Goal: Task Accomplishment & Management: Manage account settings

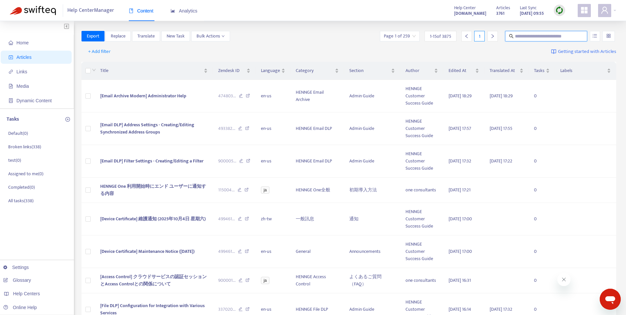
click at [571, 38] on input "text" at bounding box center [546, 36] width 63 height 7
click at [150, 37] on span "Translate" at bounding box center [145, 36] width 17 height 7
click at [541, 38] on input "text" at bounding box center [546, 36] width 63 height 7
paste input "**********"
type input "**********"
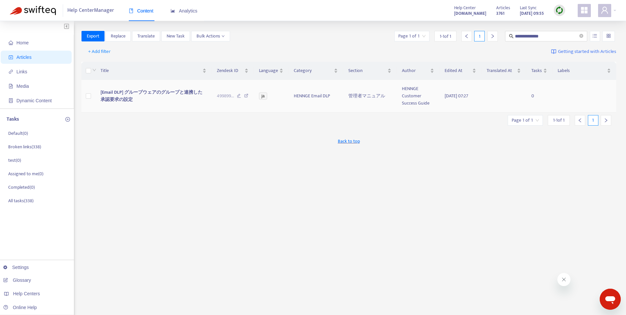
click at [140, 90] on span "[Email DLP] グループウェアのグループと連携した承認要求の設定" at bounding box center [152, 95] width 102 height 15
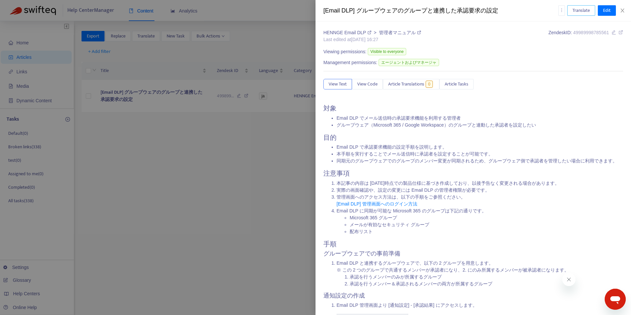
click at [587, 13] on span "Translate" at bounding box center [581, 10] width 17 height 7
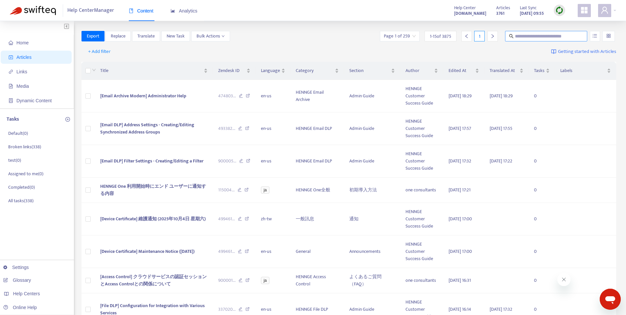
click at [547, 37] on input "text" at bounding box center [546, 36] width 63 height 7
paste input "**********"
type input "**********"
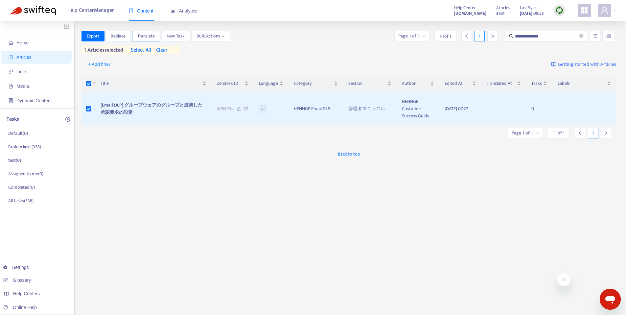
click at [143, 37] on span "Translate" at bounding box center [145, 36] width 17 height 7
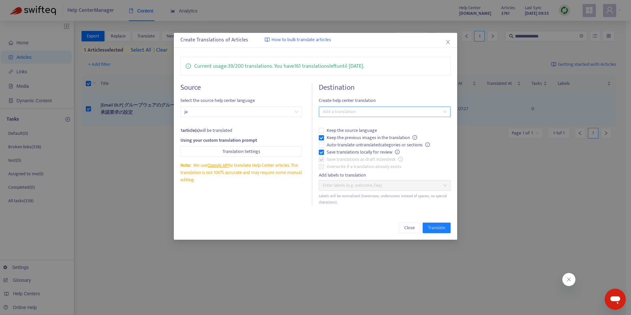
click at [384, 112] on div at bounding box center [382, 112] width 122 height 8
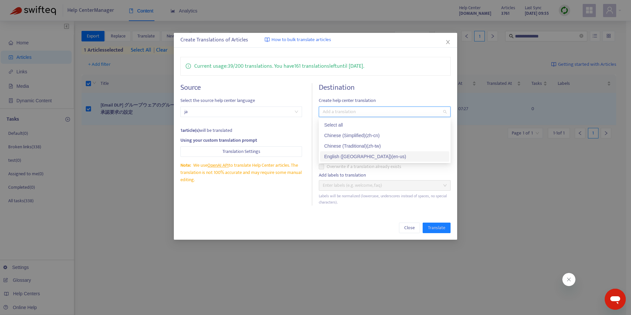
click at [367, 158] on div "English (USA) ( en-us )" at bounding box center [384, 156] width 121 height 7
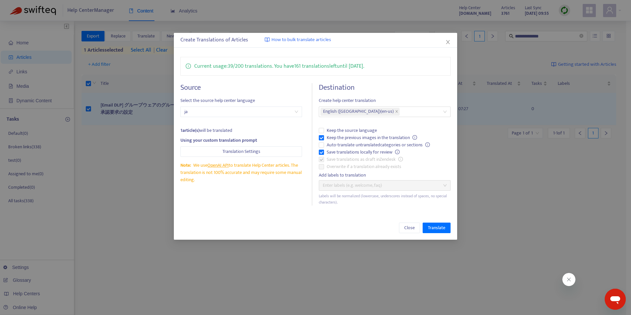
click at [402, 177] on div "Add labels to translation" at bounding box center [385, 175] width 132 height 7
click at [441, 226] on span "Translate" at bounding box center [436, 227] width 17 height 7
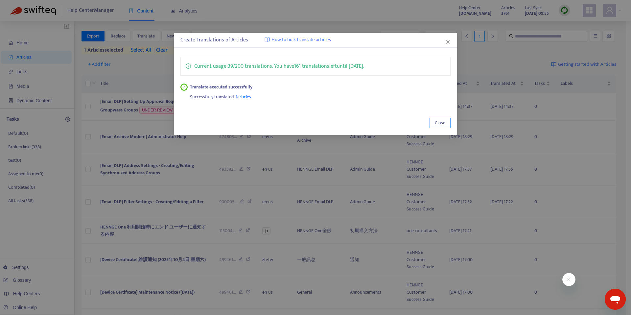
click at [440, 120] on span "Close" at bounding box center [440, 122] width 11 height 7
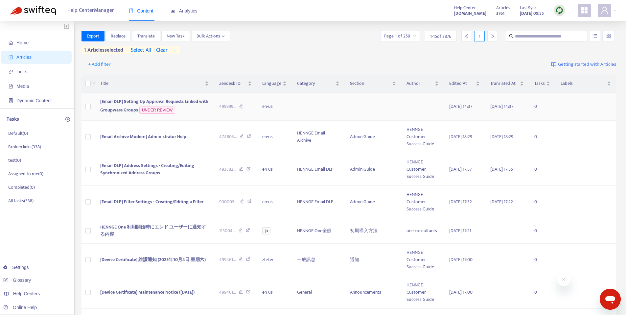
click at [186, 102] on span "[Email DLP] Setting Up Approval Requests Linked with Groupware Groups" at bounding box center [154, 106] width 108 height 16
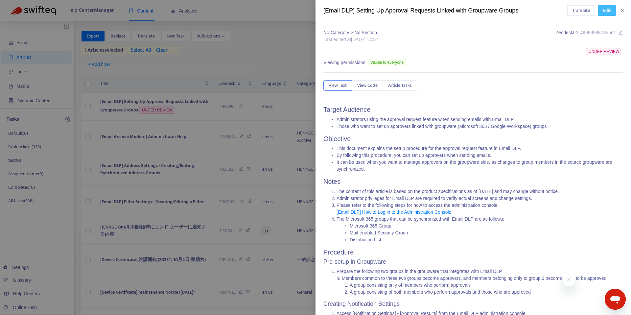
click at [602, 12] on button "Edit" at bounding box center [607, 10] width 18 height 11
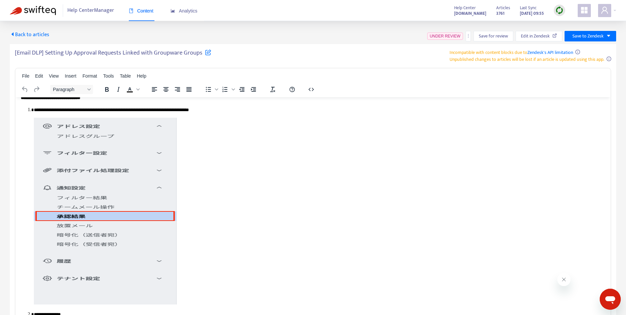
scroll to position [219, 0]
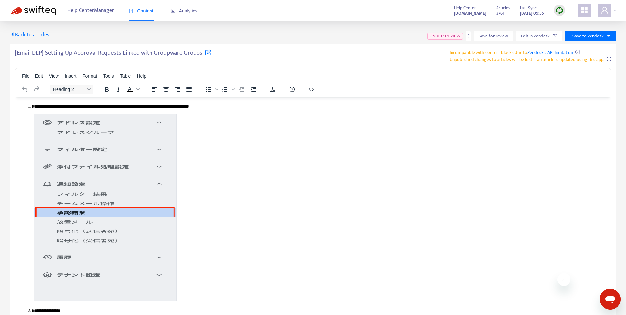
click at [163, 182] on img "Rich Text Area. Press ALT-0 for help." at bounding box center [105, 207] width 143 height 187
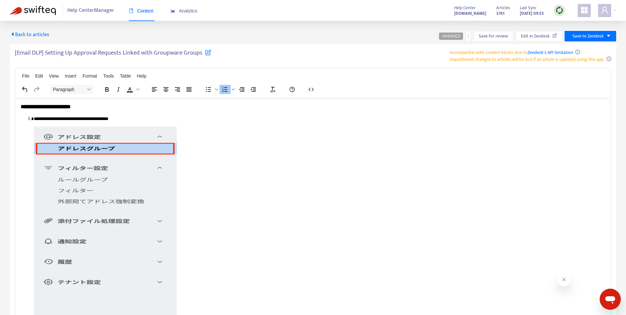
scroll to position [673, 0]
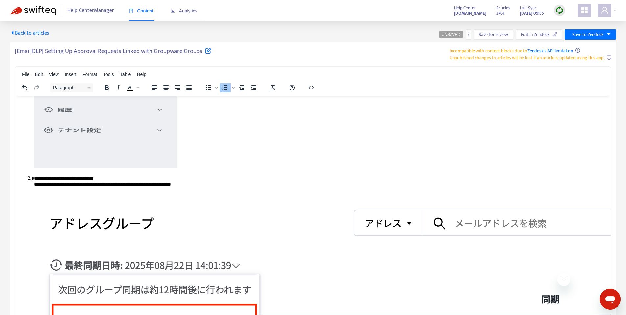
scroll to position [754, 0]
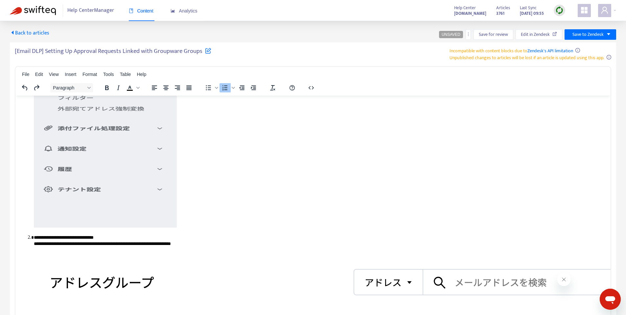
scroll to position [615, 0]
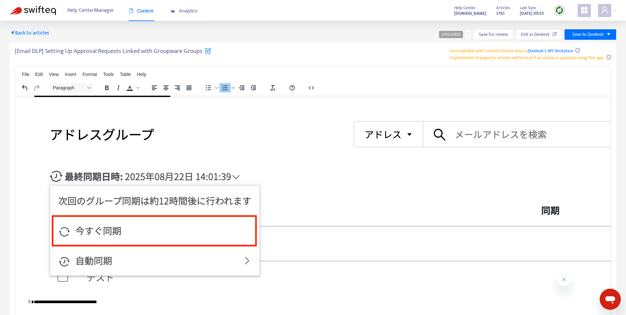
scroll to position [664, 0]
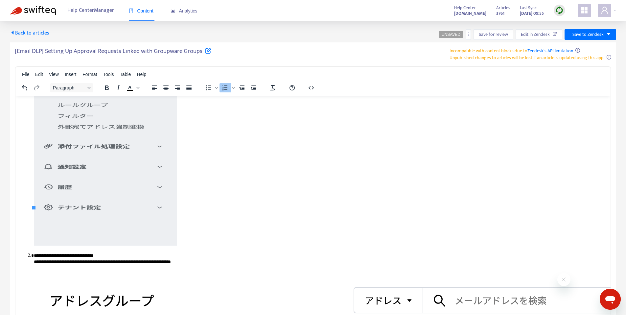
scroll to position [596, 0]
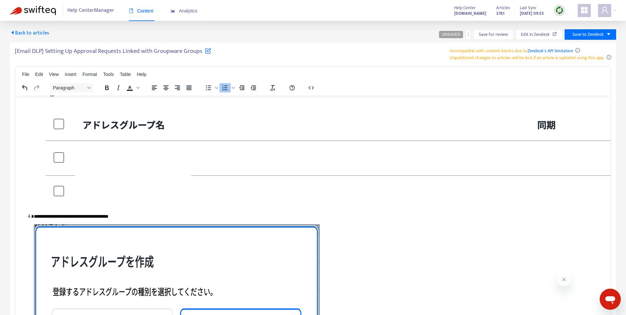
scroll to position [1093, 0]
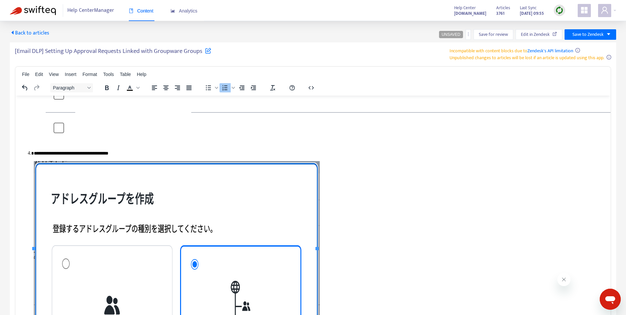
scroll to position [1122, 0]
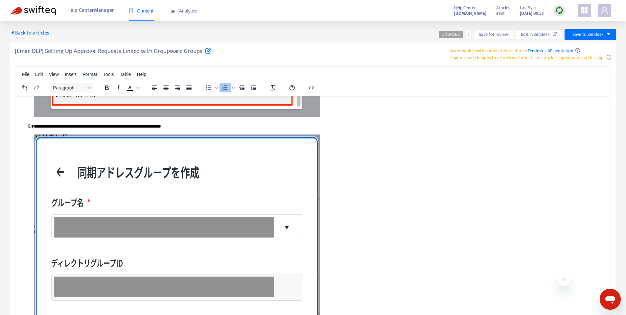
scroll to position [1588, 0]
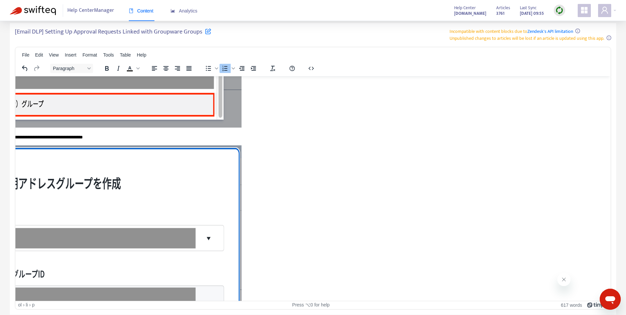
scroll to position [1371, 0]
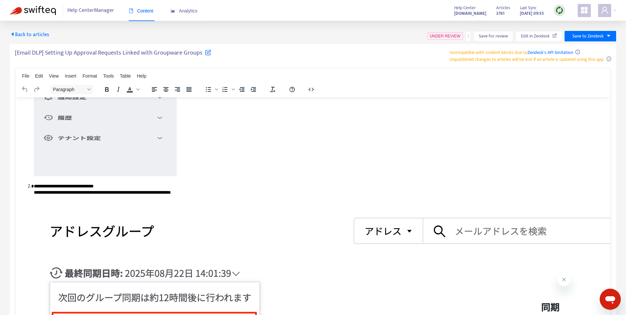
scroll to position [1023, 0]
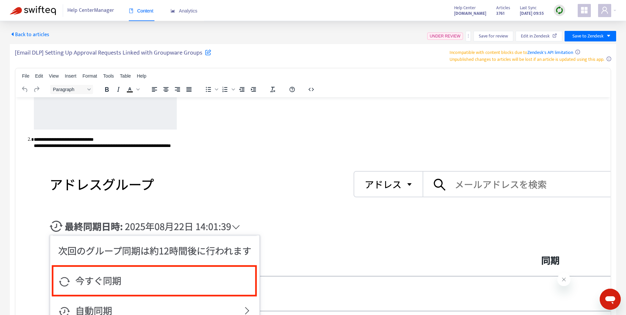
click at [208, 241] on img "Rich Text Area. Press ALT-0 for help." at bounding box center [491, 248] width 915 height 188
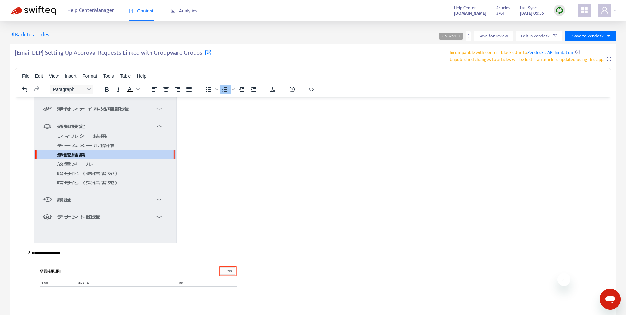
scroll to position [213, 0]
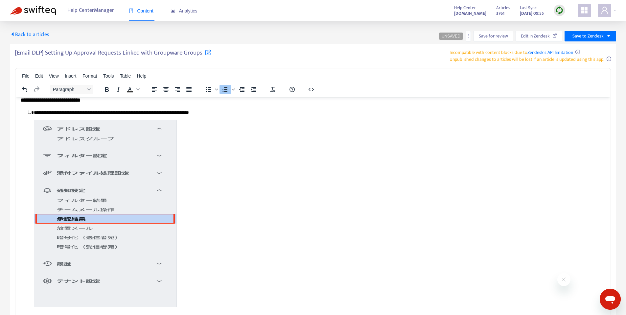
click at [57, 204] on img "Rich Text Area. Press ALT-0 for help." at bounding box center [105, 213] width 143 height 187
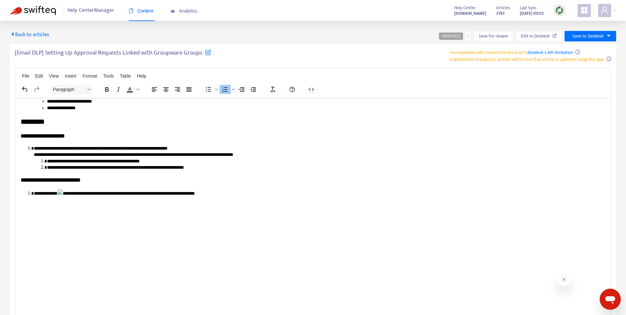
scroll to position [158, 0]
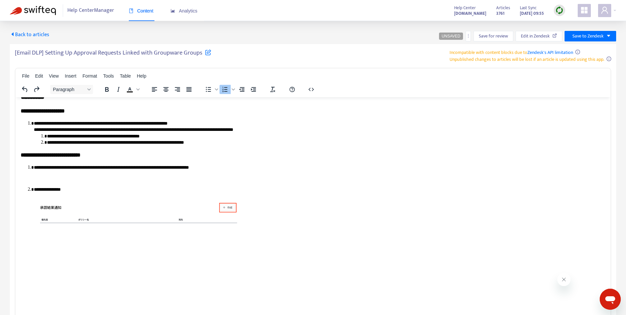
click at [82, 175] on li "**********" at bounding box center [320, 172] width 572 height 17
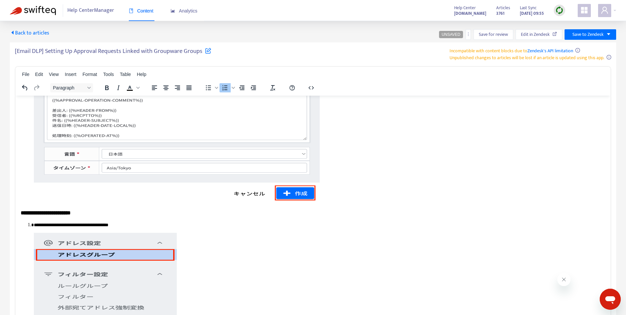
scroll to position [672, 0]
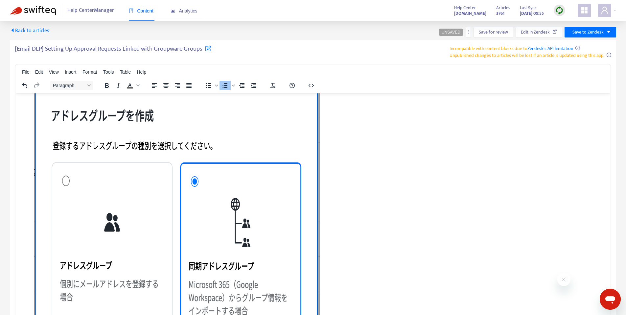
scroll to position [1050, 0]
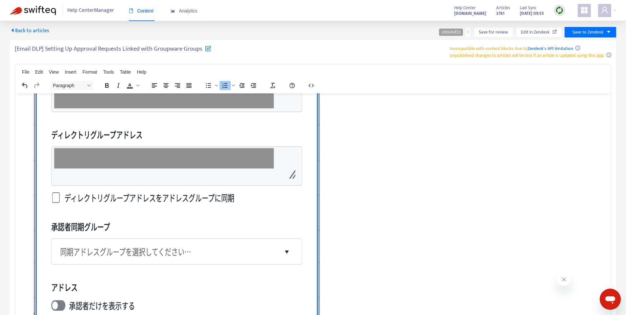
scroll to position [1593, 0]
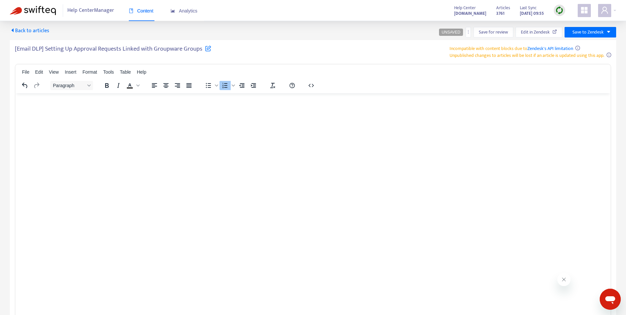
scroll to position [2047, 495]
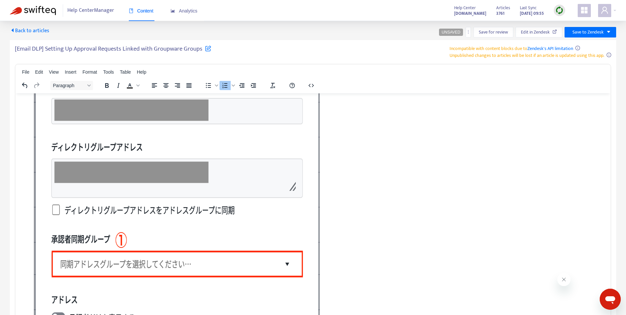
scroll to position [2047, 0]
click at [357, 100] on icon "Close" at bounding box center [353, 102] width 8 height 8
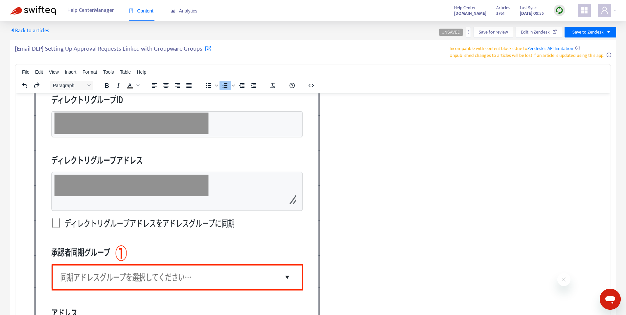
scroll to position [2034, 0]
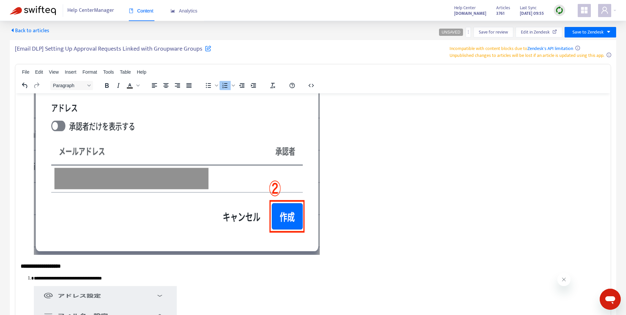
scroll to position [2373, 0]
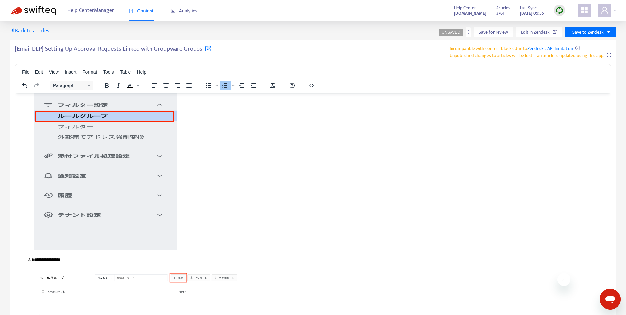
scroll to position [2135, 1]
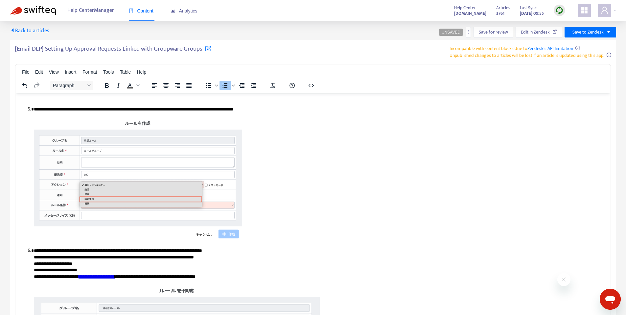
scroll to position [2622, 1]
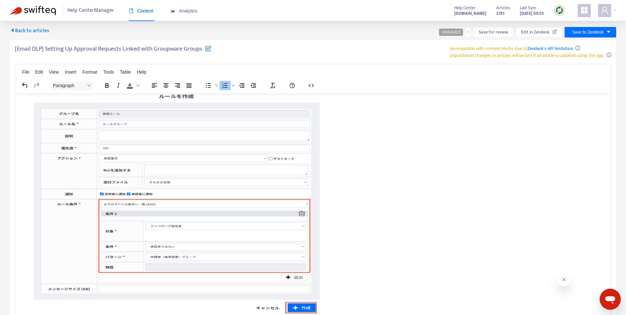
scroll to position [2556, 1]
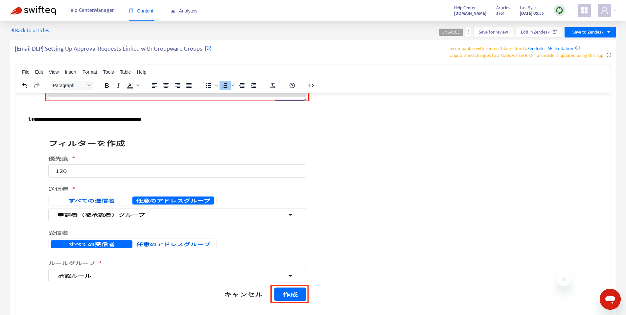
scroll to position [2833, 1]
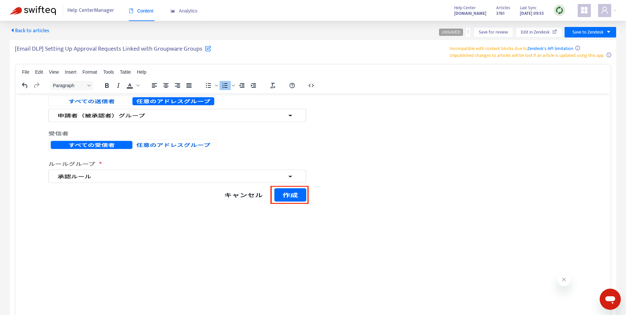
scroll to position [2933, 0]
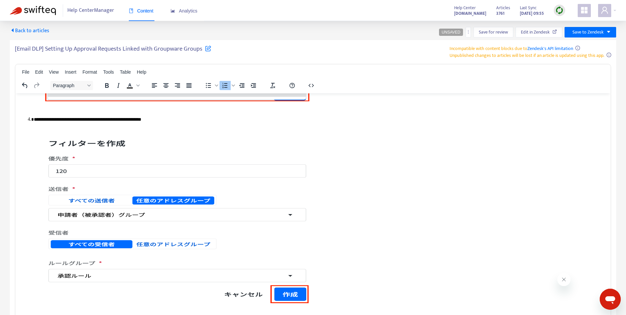
scroll to position [2879, 0]
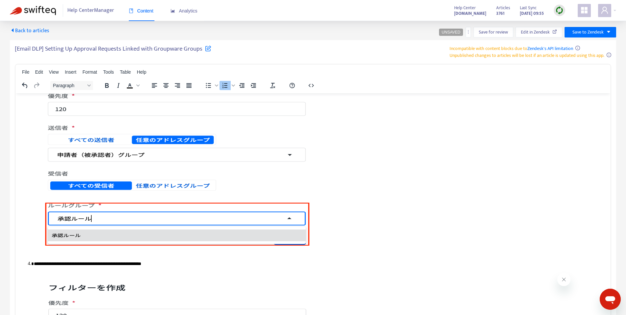
scroll to position [2727, 0]
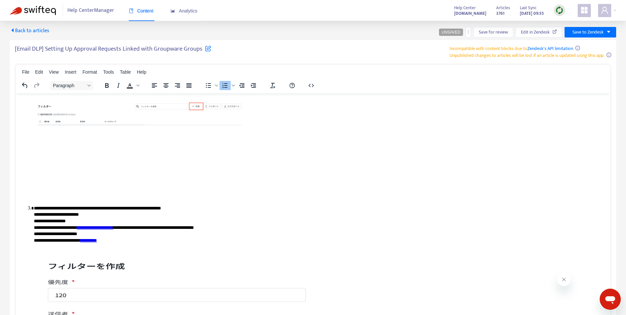
scroll to position [2466, 0]
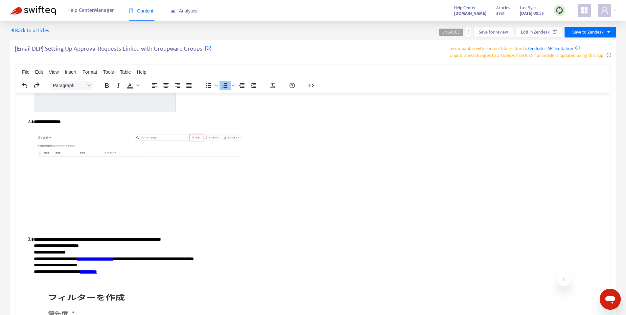
scroll to position [2463, 0]
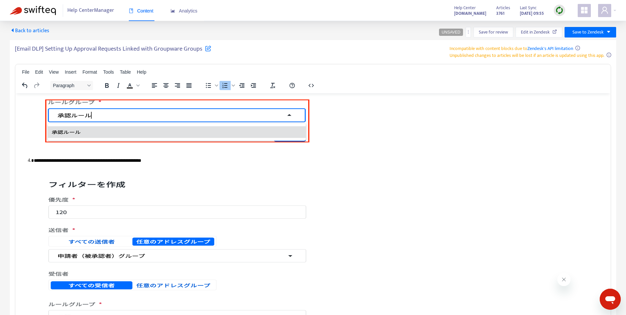
scroll to position [2586, 0]
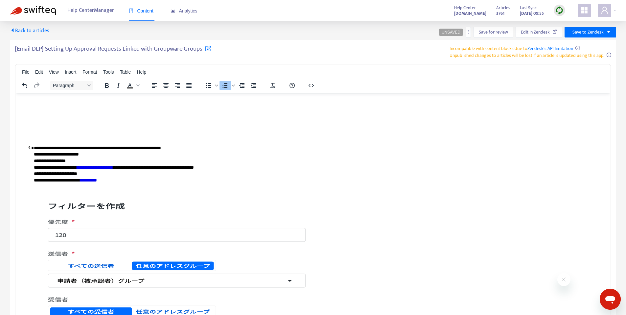
scroll to position [2553, 0]
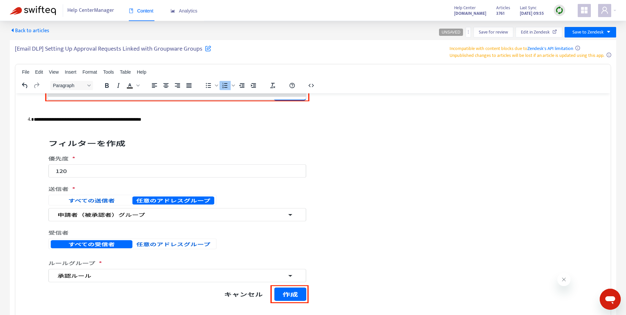
scroll to position [3625, 0]
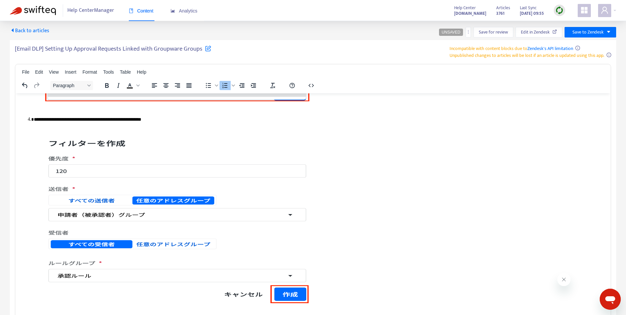
scroll to position [3379, 0]
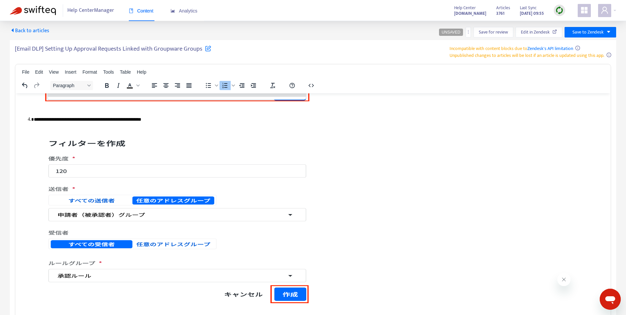
scroll to position [4669, 0]
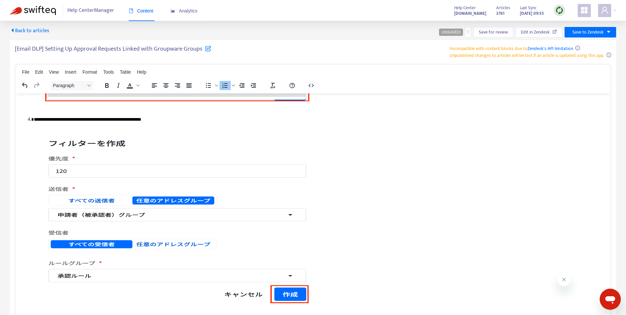
scroll to position [4901, 0]
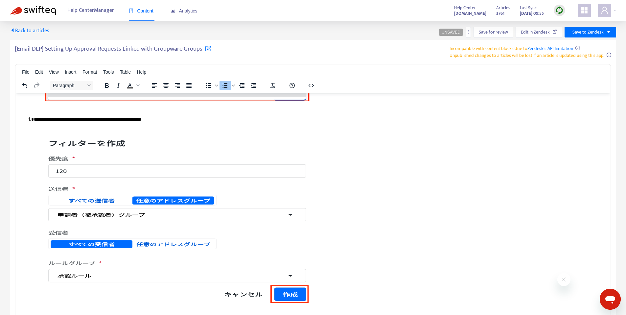
scroll to position [6639, 0]
click at [208, 109] on img "Rich Text Area. Press ALT-0 for help." at bounding box center [177, 13] width 286 height 192
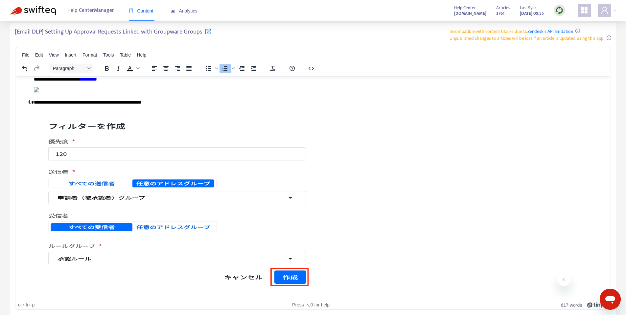
scroll to position [6945, 0]
click at [208, 235] on img "Rich Text Area. Press ALT-0 for help." at bounding box center [177, 201] width 286 height 183
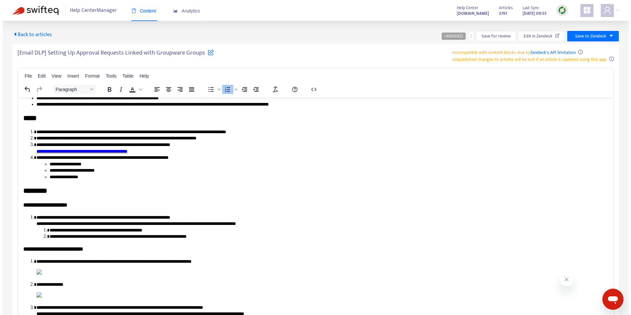
scroll to position [0, 0]
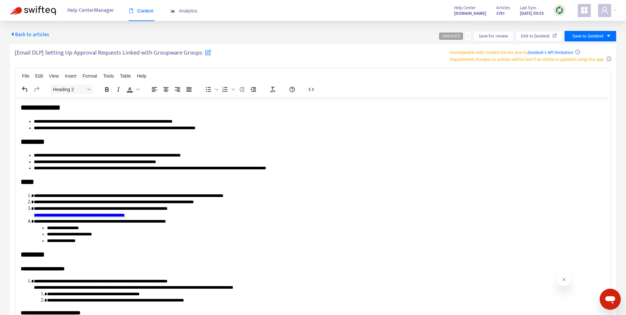
click at [31, 105] on h2 "**********" at bounding box center [311, 108] width 580 height 10
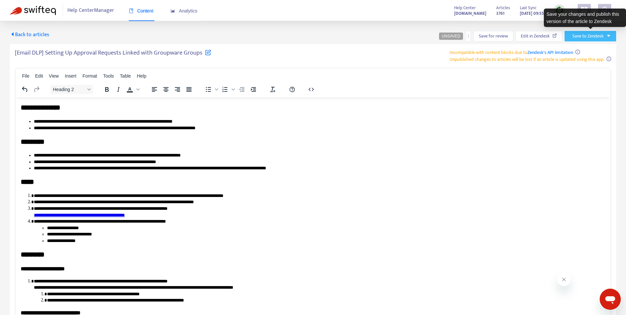
click at [594, 37] on span "Save to Zendesk" at bounding box center [588, 36] width 31 height 7
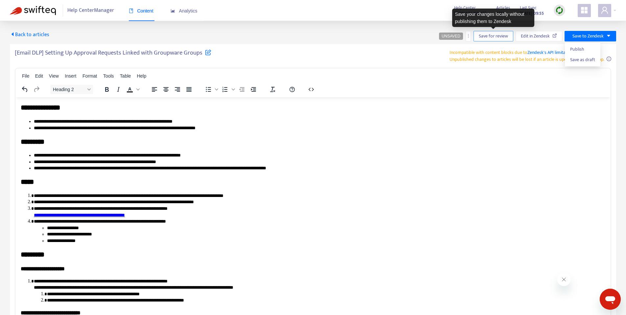
click at [504, 37] on span "Save for review" at bounding box center [493, 36] width 29 height 7
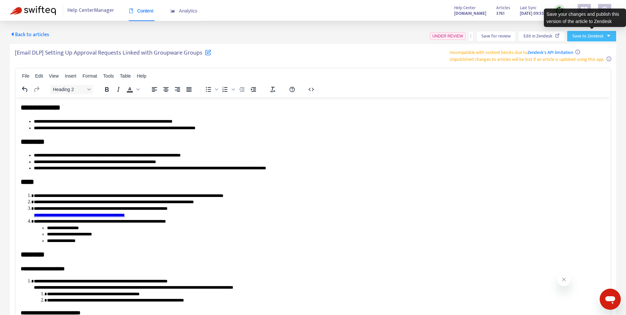
click at [590, 34] on span "Save to Zendesk" at bounding box center [588, 36] width 31 height 7
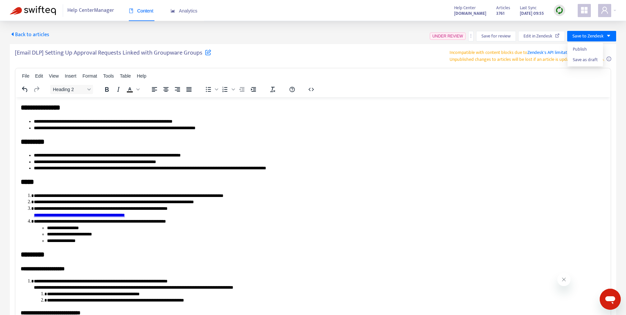
click at [325, 36] on div "Back to articles UNDER REVIEW Save for review Edit in Zendesk Save to Zendesk" at bounding box center [313, 36] width 607 height 11
click at [46, 11] on img at bounding box center [33, 10] width 46 height 9
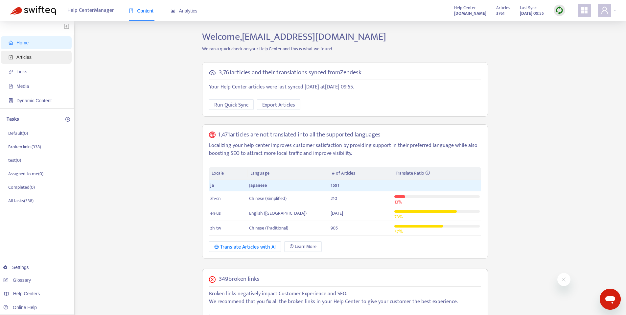
click at [26, 58] on span "Articles" at bounding box center [23, 57] width 15 height 5
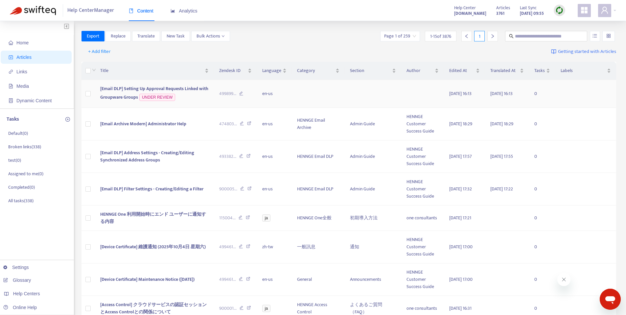
click at [198, 94] on td "[Email DLP] Setting Up Approval Requests Linked with Groupware Groups UNDER REV…" at bounding box center [154, 94] width 119 height 28
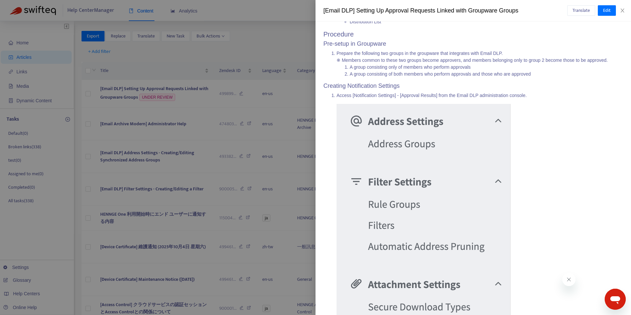
scroll to position [46, 0]
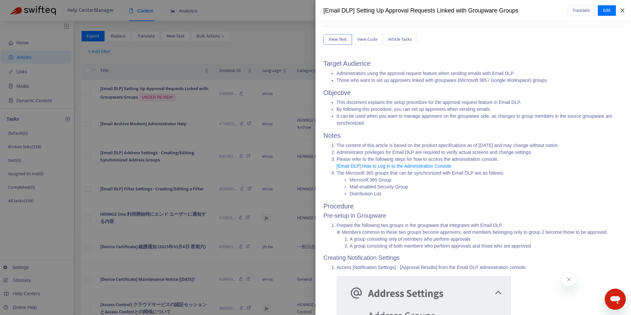
click at [623, 9] on icon "close" at bounding box center [622, 10] width 5 height 5
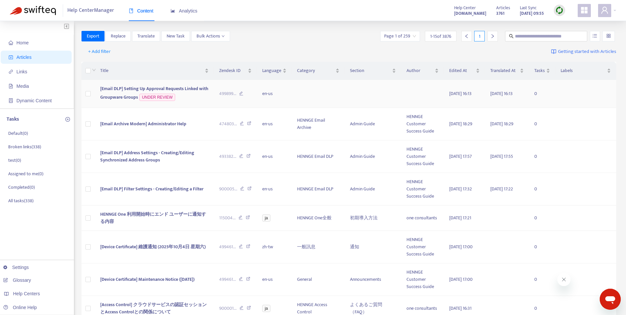
click at [165, 85] on span "[Email DLP] Setting Up Approval Requests Linked with Groupware Groups" at bounding box center [154, 93] width 108 height 16
click at [123, 81] on td "[Email DLP] Setting Up Approval Requests Linked with Groupware Groups UNDER REV…" at bounding box center [154, 94] width 119 height 28
click at [120, 86] on span "[Email DLP] Setting Up Approval Requests Linked with Groupware Groups" at bounding box center [154, 93] width 108 height 16
click at [126, 93] on td "[Email DLP] Setting Up Approval Requests Linked with Groupware Groups UNDER REV…" at bounding box center [154, 94] width 119 height 28
click at [113, 86] on span "[Email DLP] Setting Up Approval Requests Linked with Groupware Groups" at bounding box center [154, 93] width 108 height 16
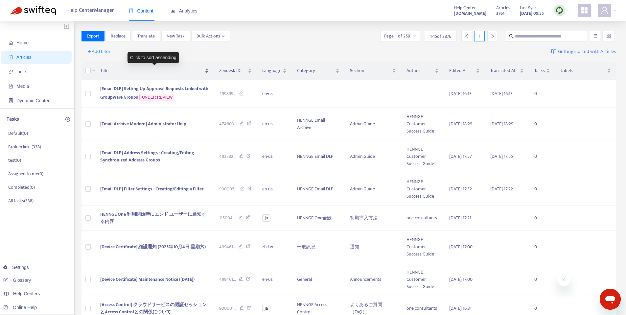
click at [144, 68] on span "Title" at bounding box center [151, 70] width 103 height 7
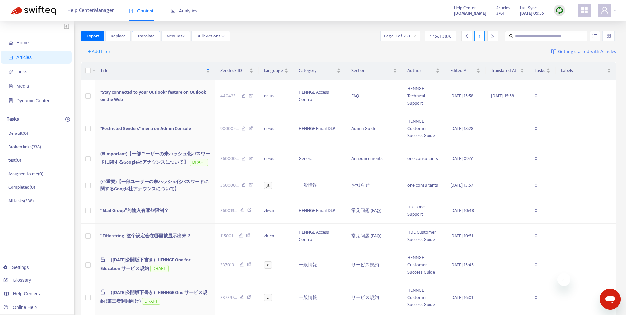
click at [149, 36] on span "Translate" at bounding box center [145, 36] width 17 height 7
click at [539, 39] on input "text" at bounding box center [546, 36] width 63 height 7
paste input "**********"
type input "**********"
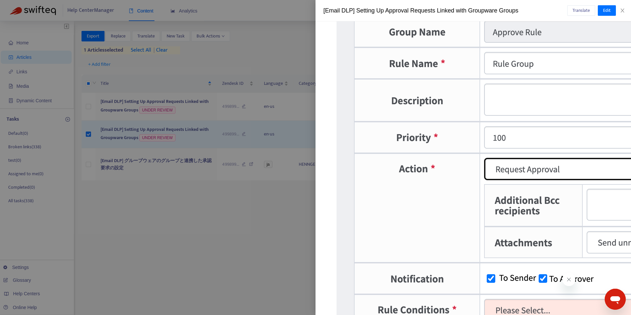
scroll to position [5272, 0]
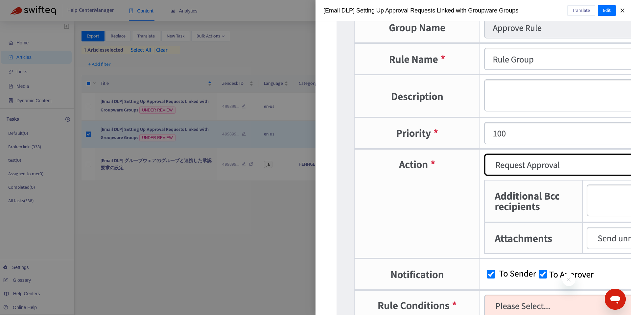
click at [624, 9] on icon "close" at bounding box center [622, 10] width 5 height 5
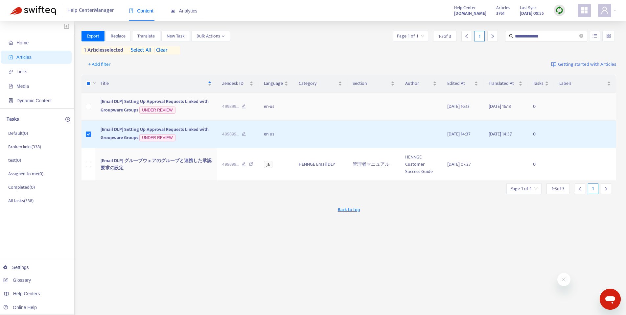
click at [163, 105] on td "[Email DLP] Setting Up Approval Requests Linked with Groupware Groups UNDER REV…" at bounding box center [156, 107] width 122 height 28
click at [180, 97] on td "[Email DLP] Setting Up Approval Requests Linked with Groupware Groups UNDER REV…" at bounding box center [156, 107] width 122 height 28
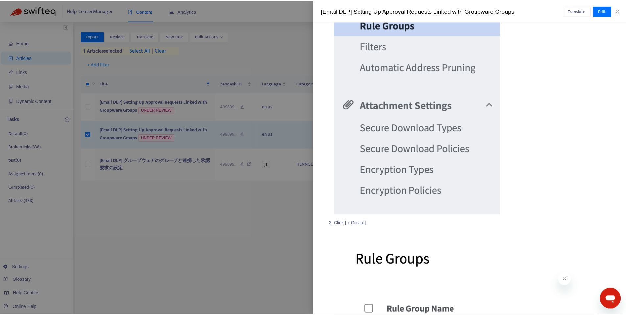
scroll to position [4582, 0]
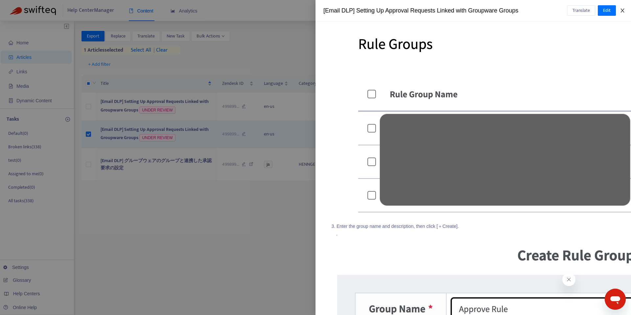
click at [625, 10] on button "Close" at bounding box center [622, 11] width 9 height 6
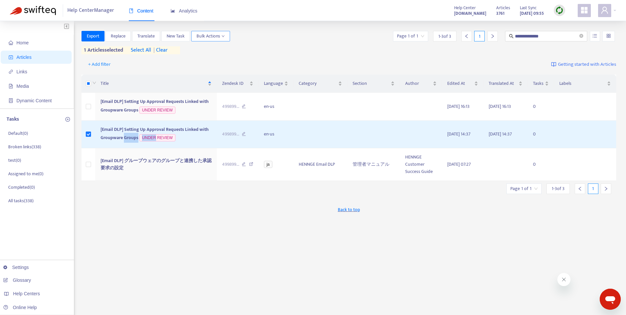
click at [221, 34] on span "Bulk Actions" at bounding box center [211, 36] width 28 height 7
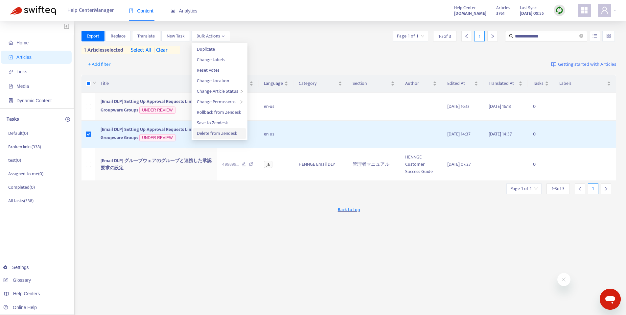
click at [227, 135] on span "Delete from Zendesk" at bounding box center [217, 134] width 40 height 8
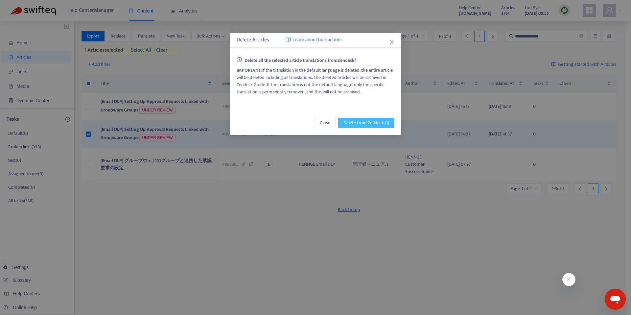
click at [356, 122] on span "Delete from Zendesk (1)" at bounding box center [367, 122] width 46 height 7
click at [378, 124] on span "Delete from Zendesk (1)" at bounding box center [367, 122] width 46 height 7
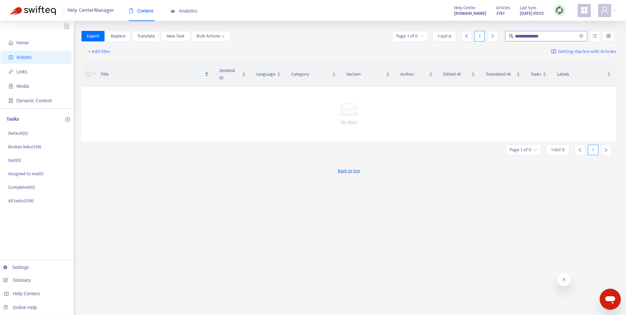
click at [557, 35] on input "**********" at bounding box center [546, 36] width 63 height 7
click at [566, 39] on input "**********" at bounding box center [546, 36] width 63 height 7
click at [51, 56] on span "Articles" at bounding box center [38, 57] width 58 height 13
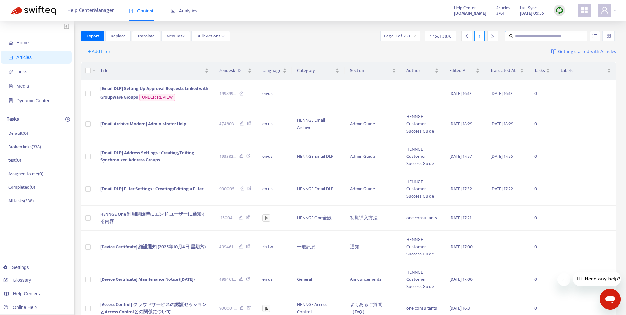
click at [533, 35] on input "text" at bounding box center [546, 36] width 63 height 7
paste input "**********"
type input "**********"
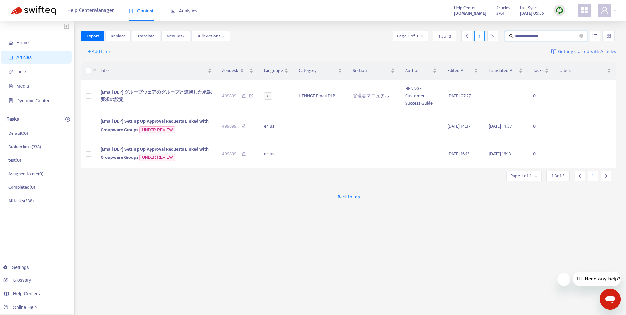
click at [502, 220] on div "**********" at bounding box center [349, 223] width 535 height 385
